Goal: Complete application form

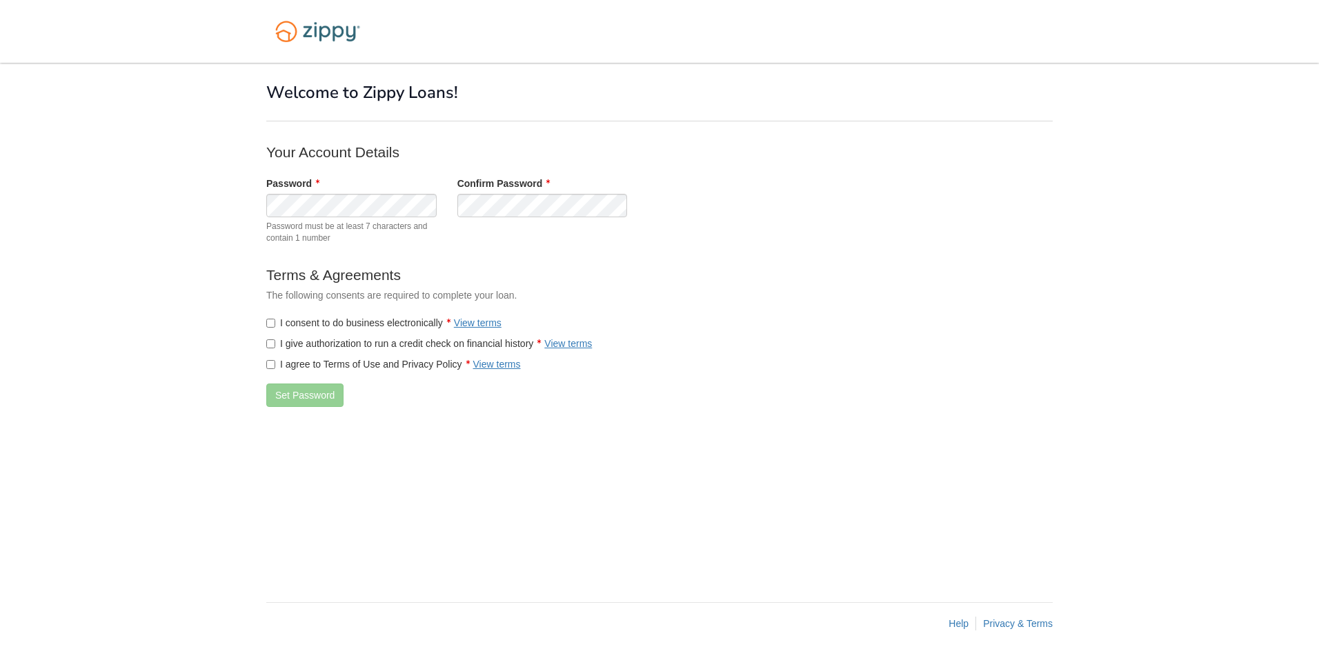
click at [846, 301] on div "× × Welcome to Zippy Loans! Your Account Details Password Password must be at l…" at bounding box center [659, 325] width 786 height 525
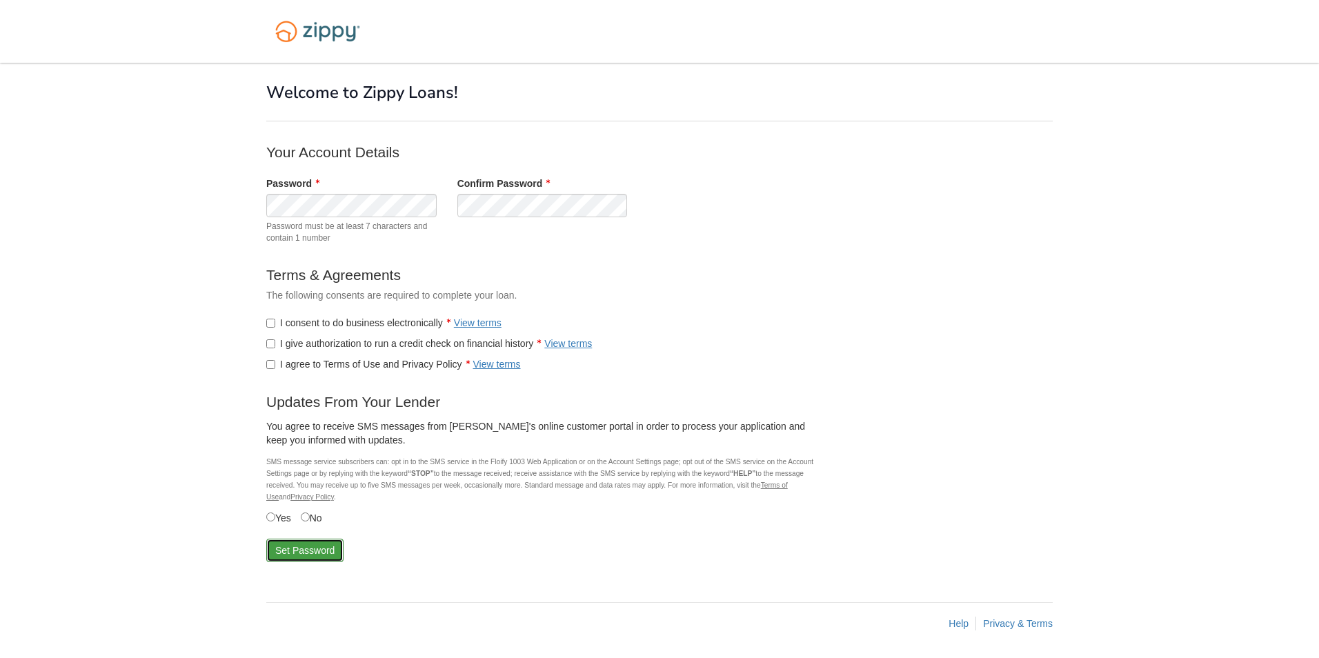
click at [314, 546] on button "Set Password" at bounding box center [304, 550] width 77 height 23
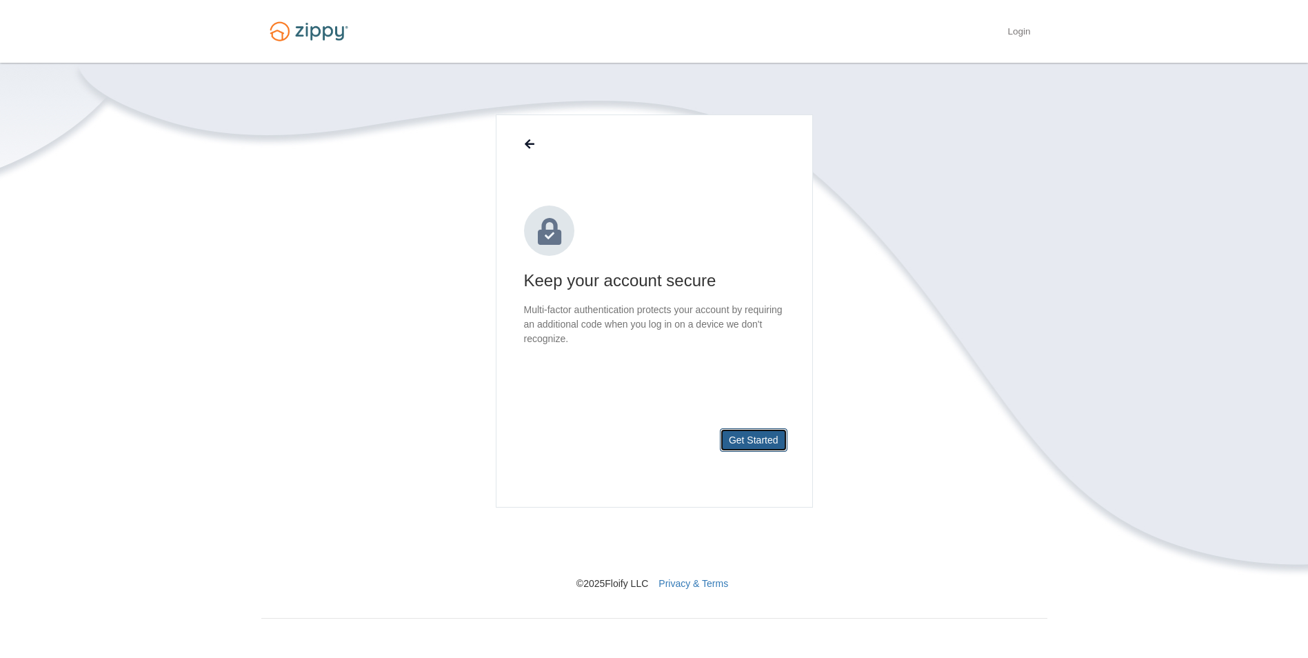
click at [756, 443] on button "Get Started" at bounding box center [754, 439] width 68 height 23
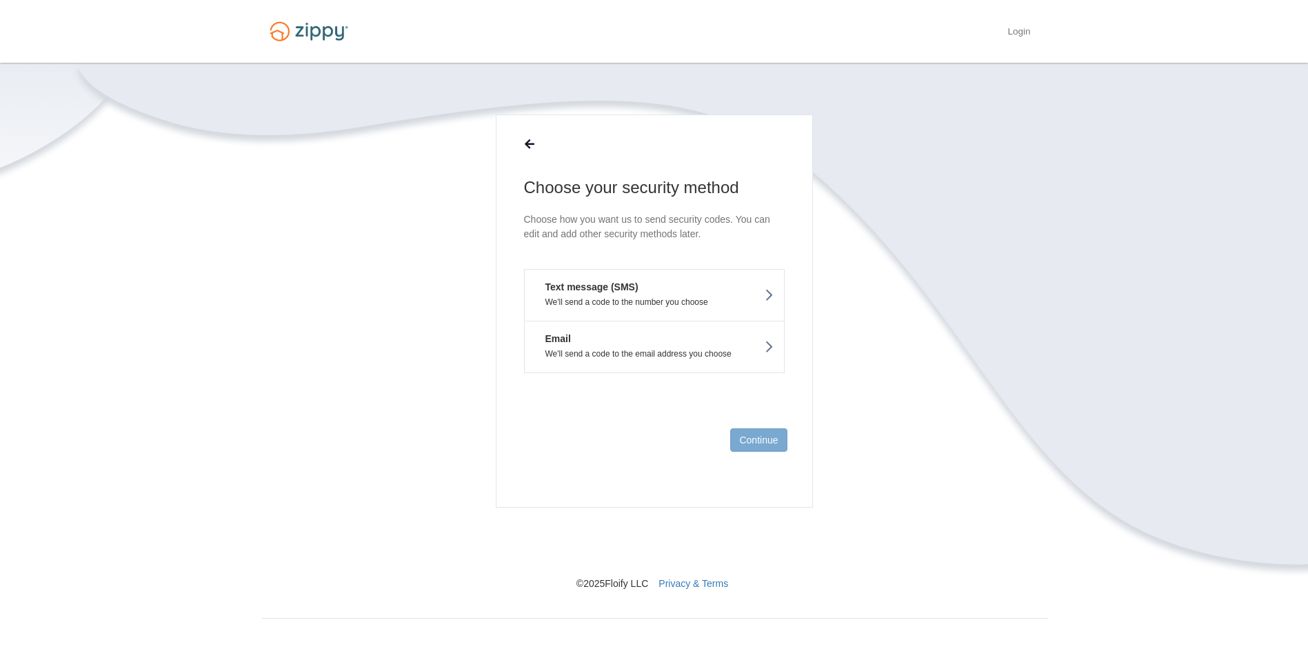
click at [679, 303] on p "We'll send a code to the number you choose" at bounding box center [654, 302] width 239 height 10
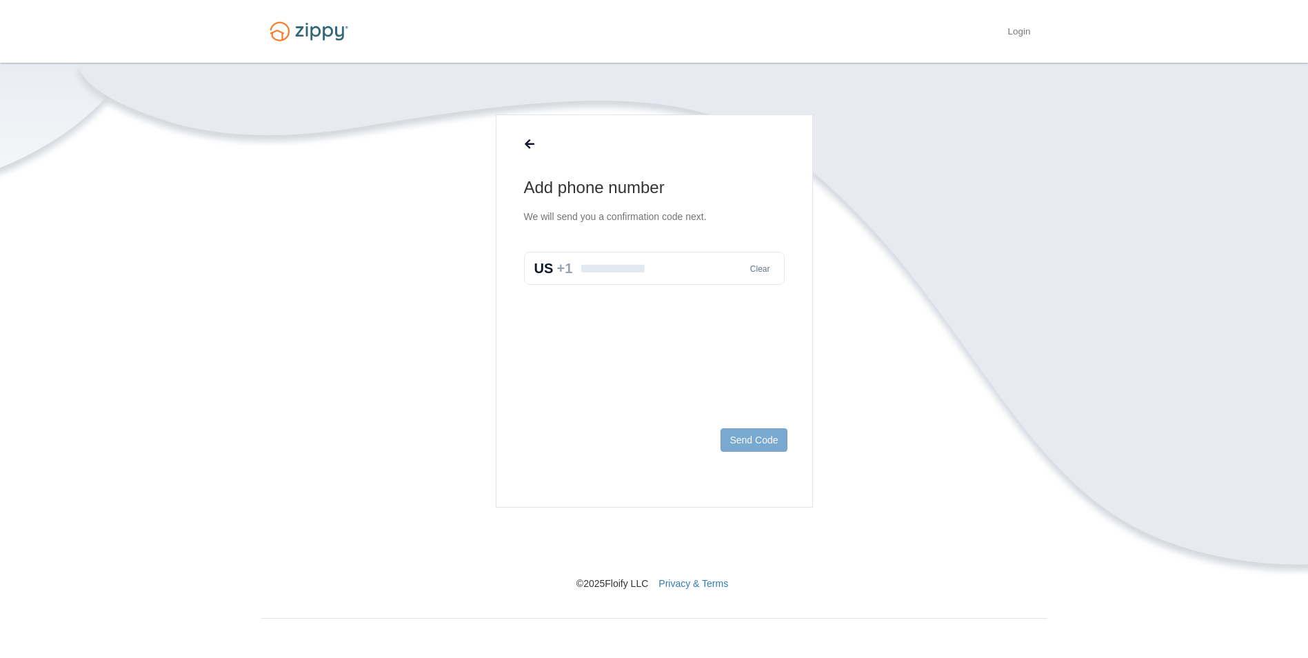
click at [634, 277] on input "text" at bounding box center [654, 268] width 261 height 33
type input "**********"
click at [748, 443] on button "Send Code" at bounding box center [754, 439] width 66 height 23
click at [601, 274] on input "text" at bounding box center [654, 282] width 261 height 33
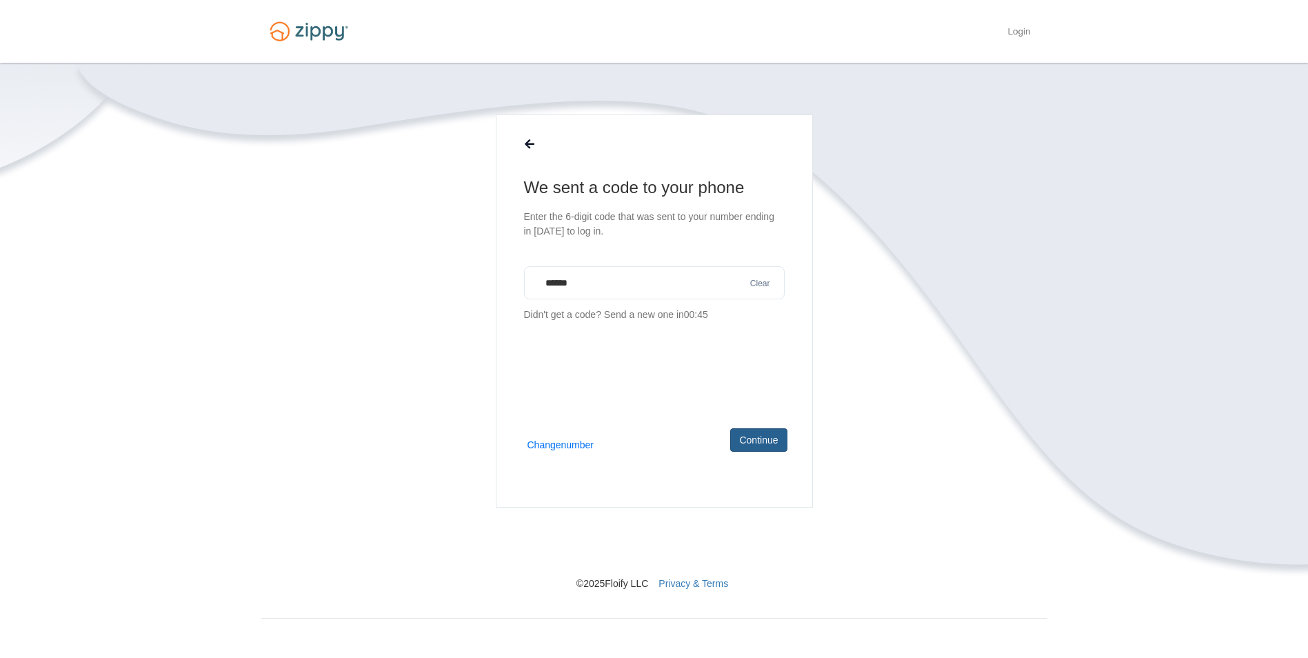
type input "******"
click at [741, 435] on button "Continue" at bounding box center [758, 439] width 57 height 23
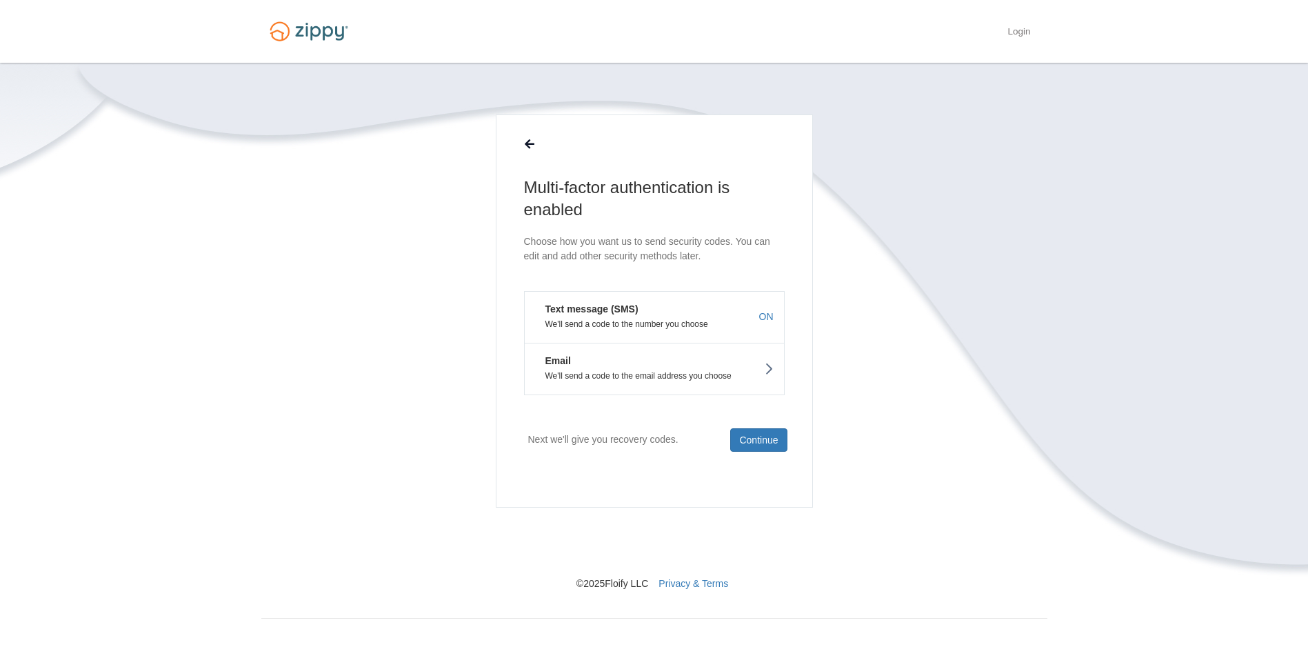
click at [662, 317] on button "Text message (SMS) We'll send a code to the number you choose ON" at bounding box center [654, 317] width 261 height 52
click at [756, 441] on button "Continue" at bounding box center [758, 439] width 57 height 23
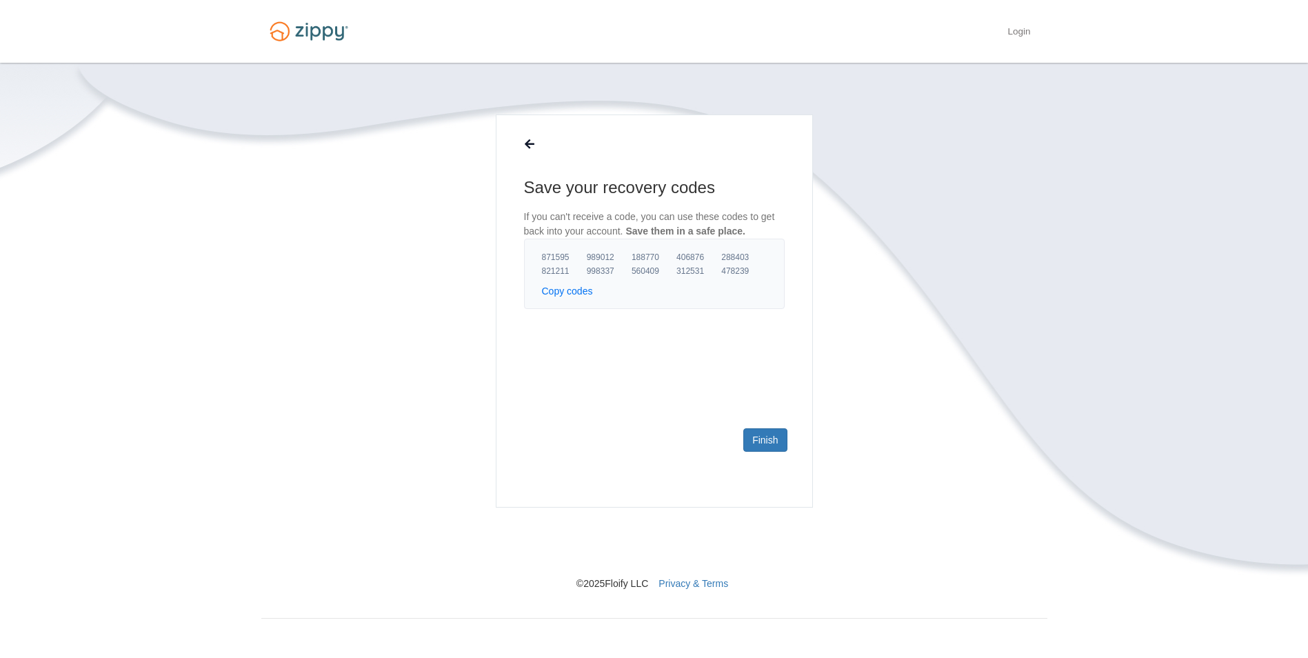
click at [580, 287] on button "Copy codes" at bounding box center [567, 291] width 51 height 14
click at [776, 438] on link "Finish" at bounding box center [764, 439] width 43 height 23
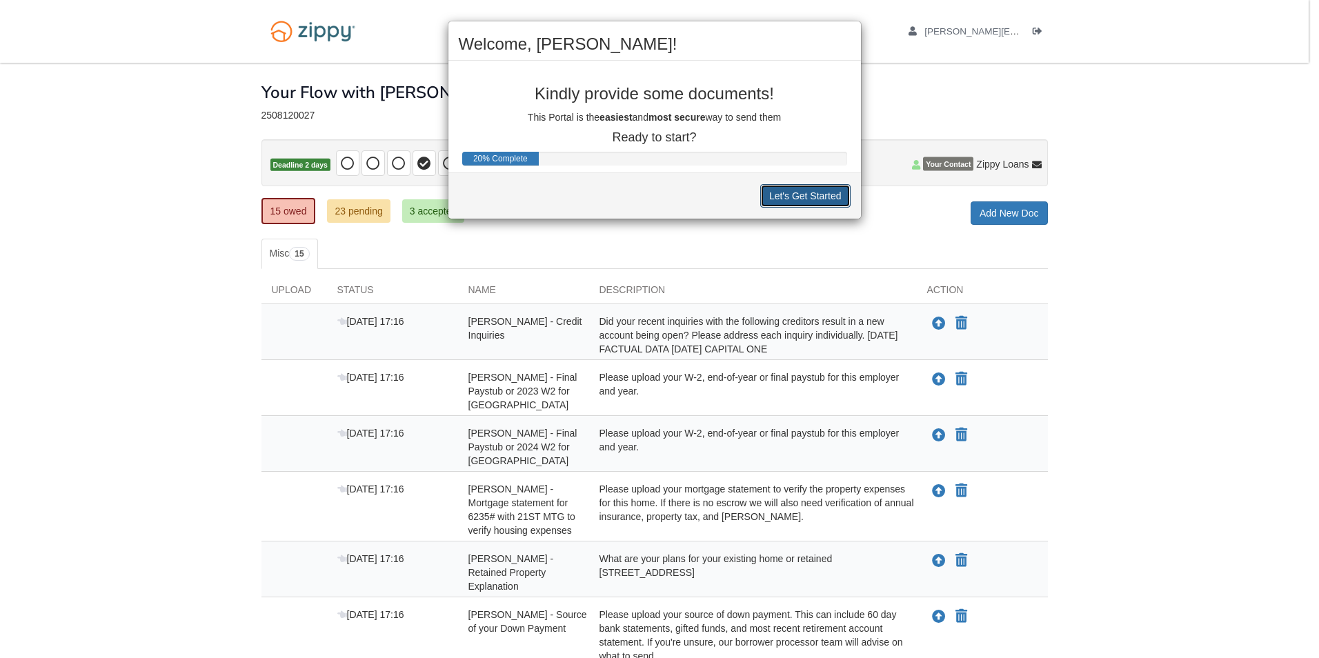
click at [795, 199] on button "Let's Get Started" at bounding box center [805, 195] width 90 height 23
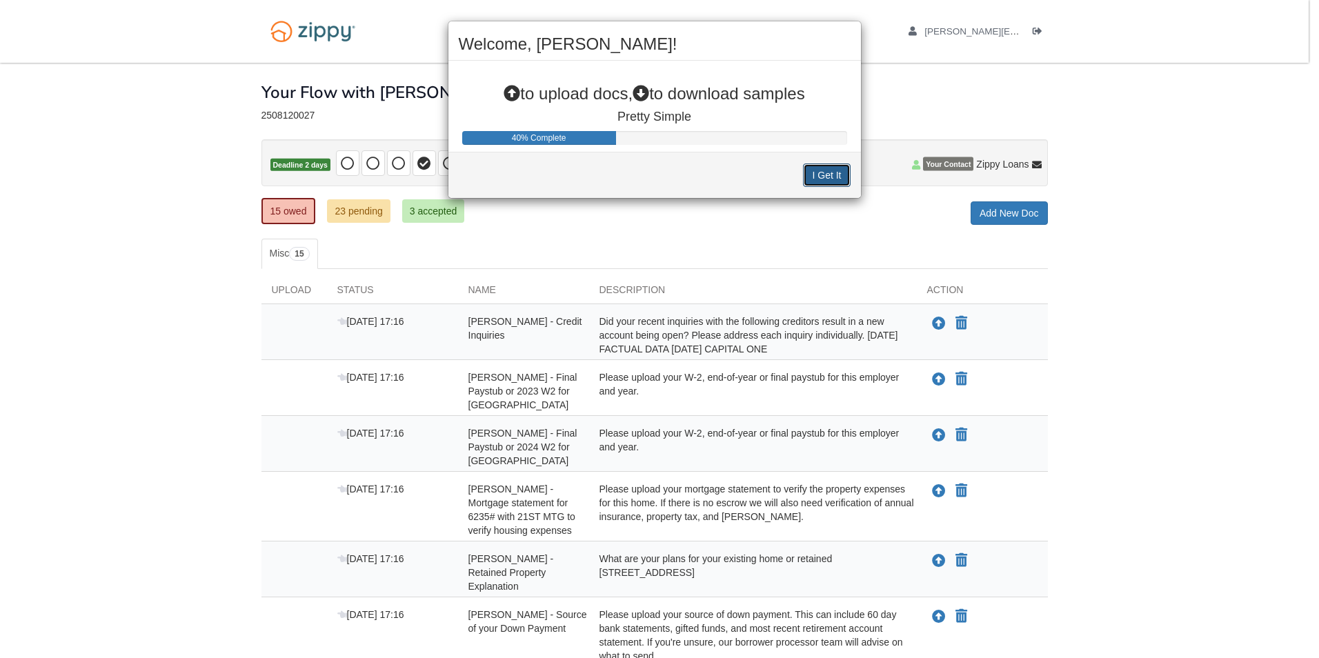
click at [830, 181] on button "I Get It" at bounding box center [826, 174] width 47 height 23
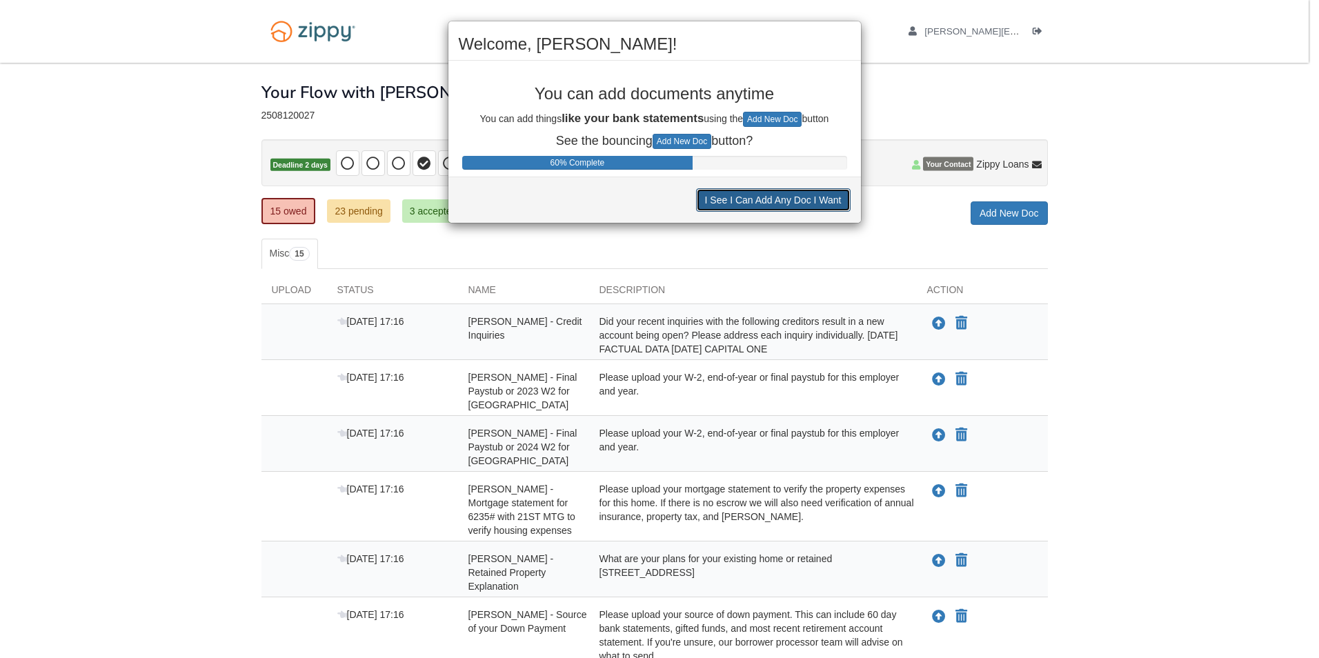
click at [763, 201] on button "I See I Can Add Any Doc I Want" at bounding box center [773, 199] width 154 height 23
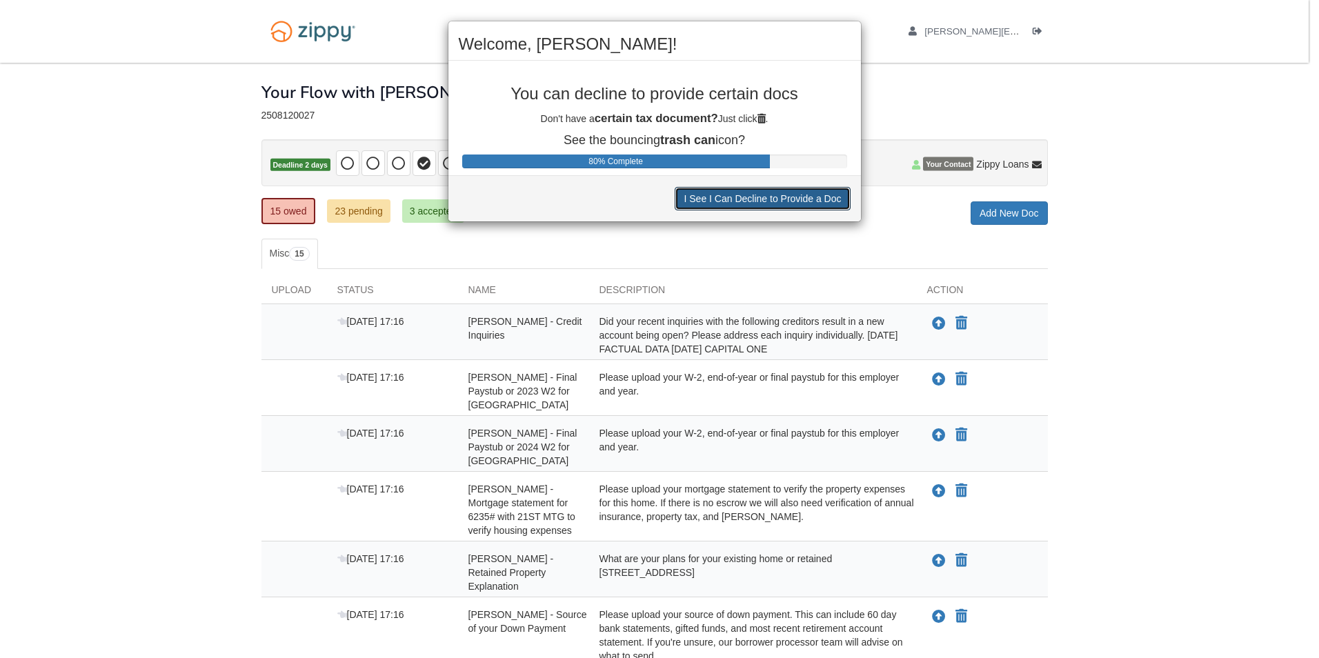
click at [763, 200] on button "I See I Can Decline to Provide a Doc" at bounding box center [761, 198] width 175 height 23
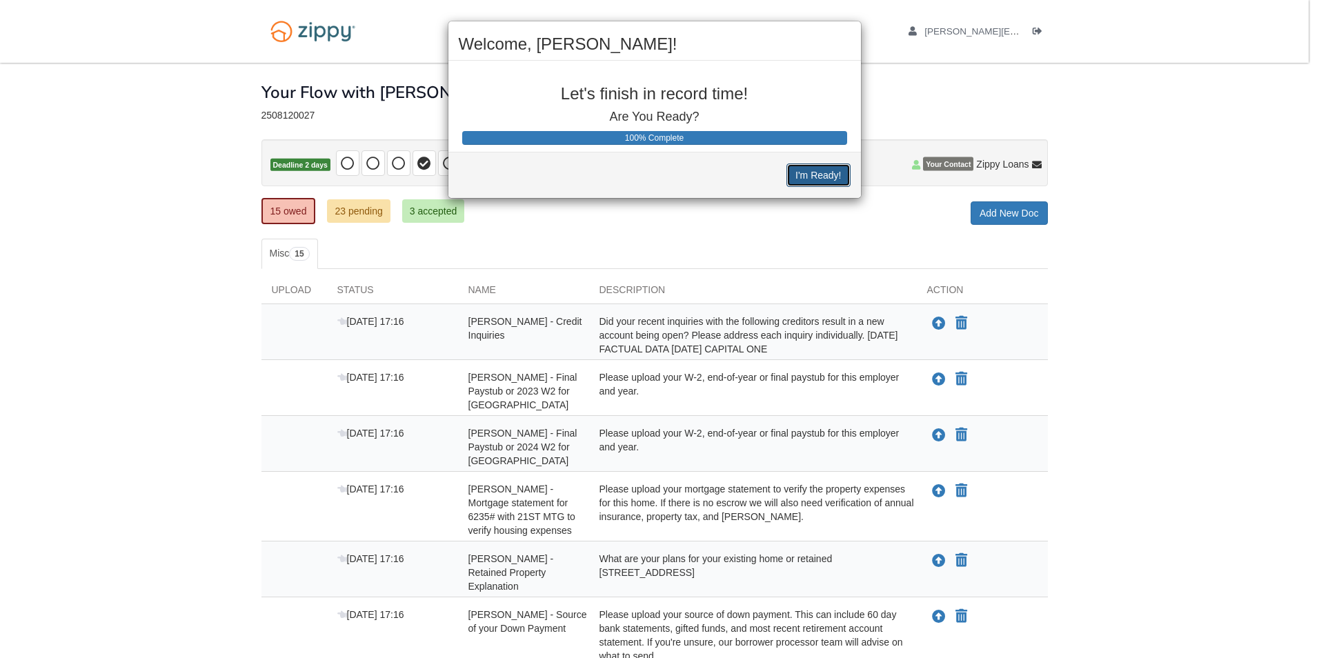
click at [823, 173] on button "I'm Ready!" at bounding box center [817, 174] width 63 height 23
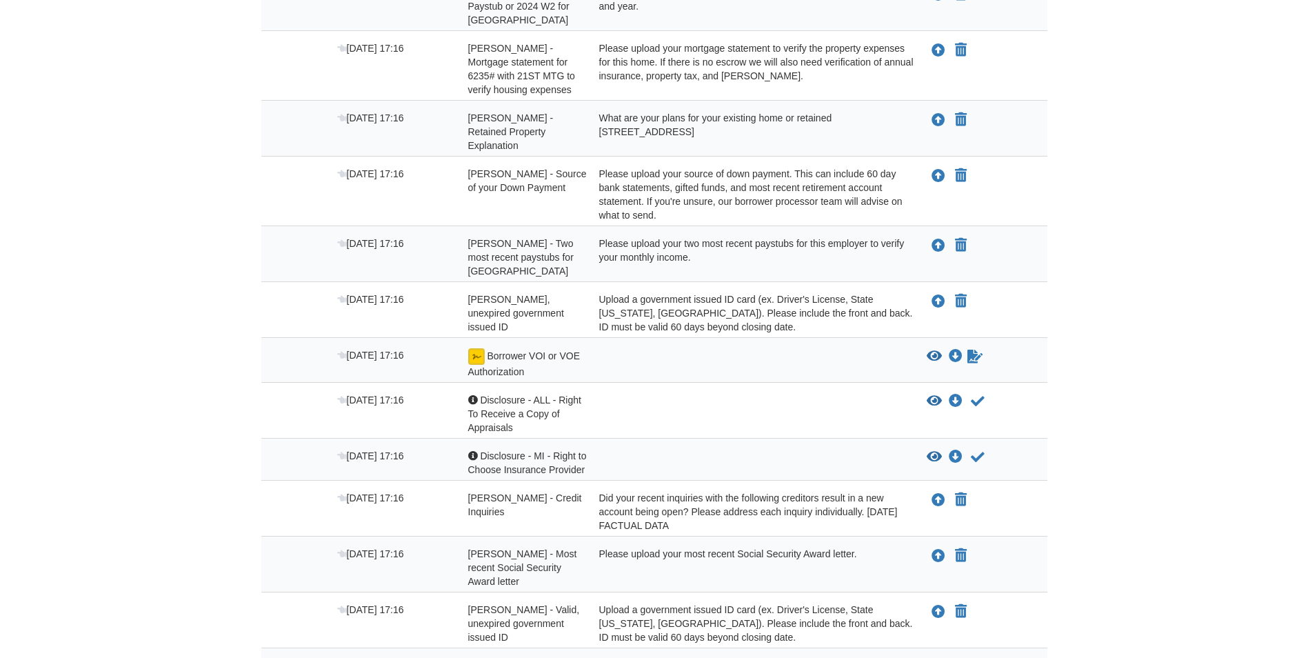
scroll to position [297, 0]
